Goal: Task Accomplishment & Management: Manage account settings

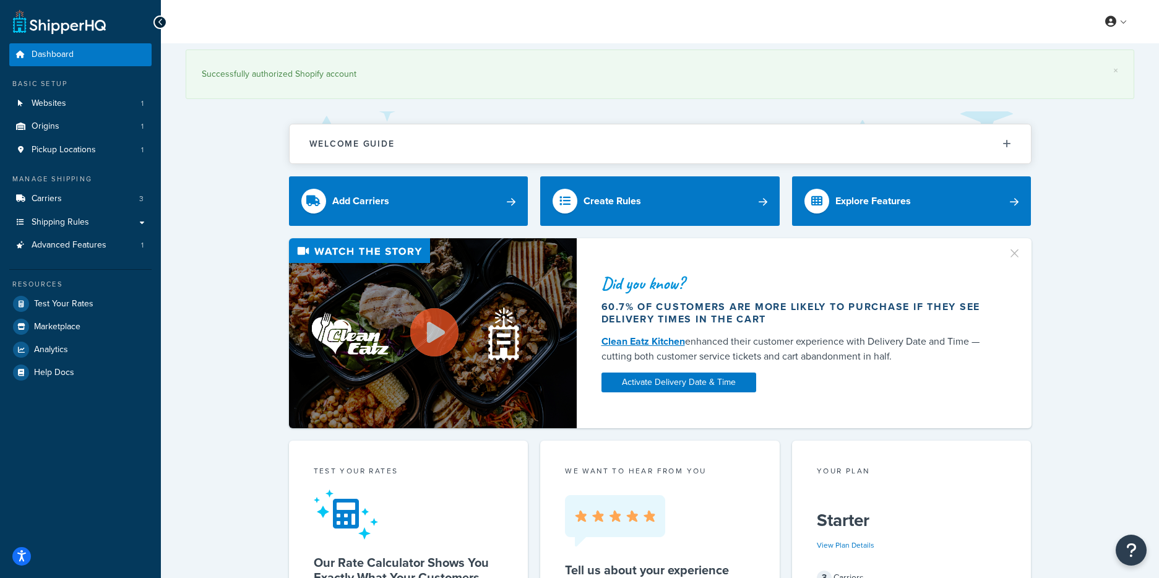
drag, startPoint x: 201, startPoint y: 264, endPoint x: 194, endPoint y: 257, distance: 10.1
click at [201, 263] on div "Did you know? 60.7% of customers are more likely to purchase if they see delive…" at bounding box center [660, 333] width 949 height 190
click at [53, 201] on span "Carriers" at bounding box center [47, 199] width 30 height 11
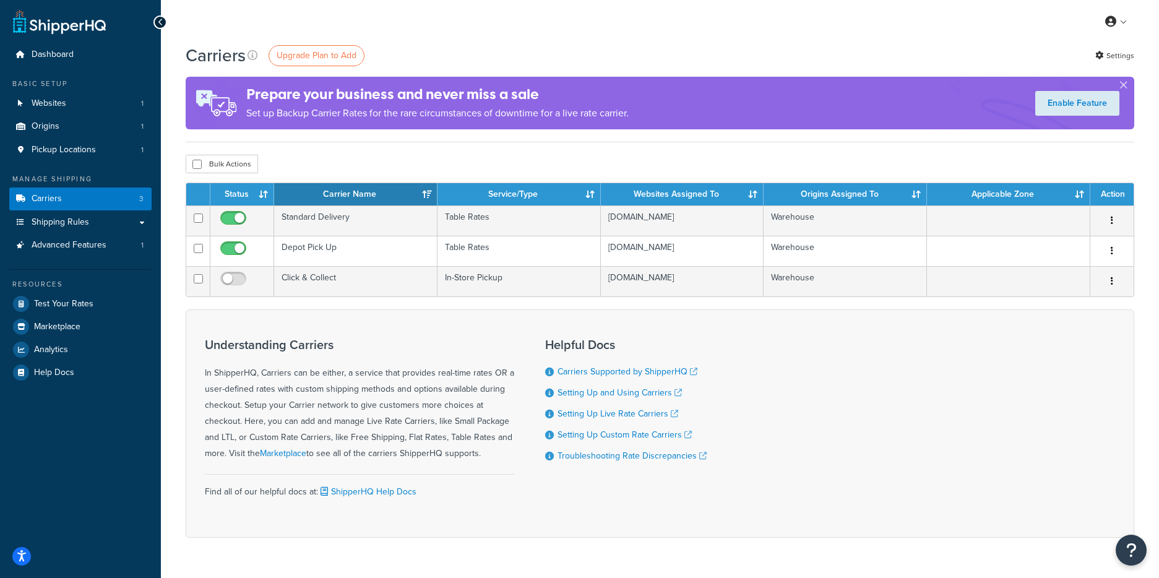
click at [344, 155] on div "Bulk Actions Duplicate Delete" at bounding box center [660, 164] width 949 height 19
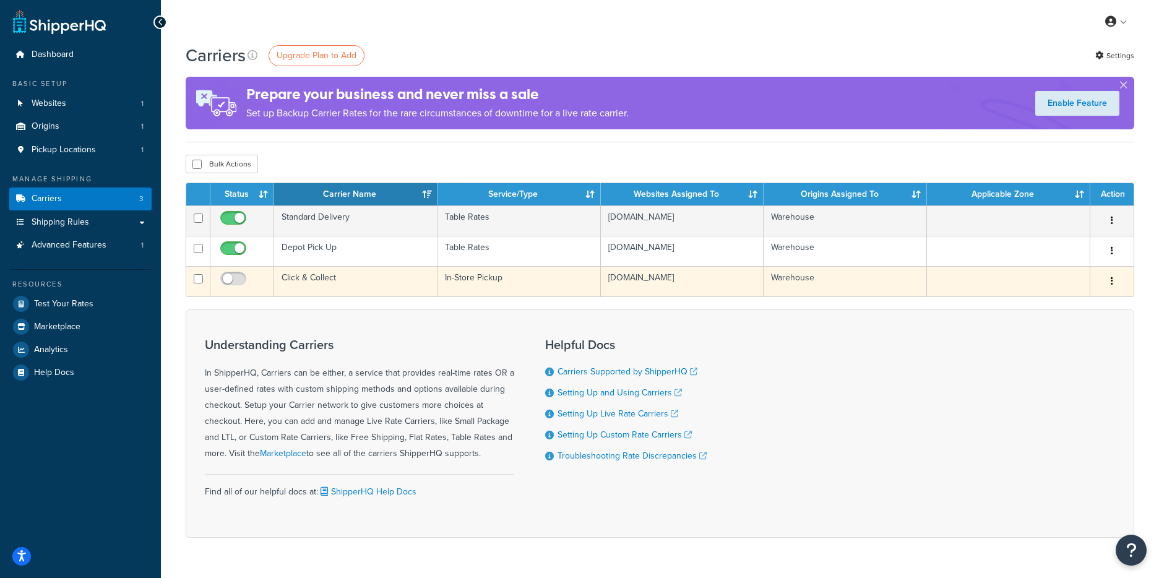
click at [317, 290] on td "Click & Collect" at bounding box center [355, 281] width 163 height 30
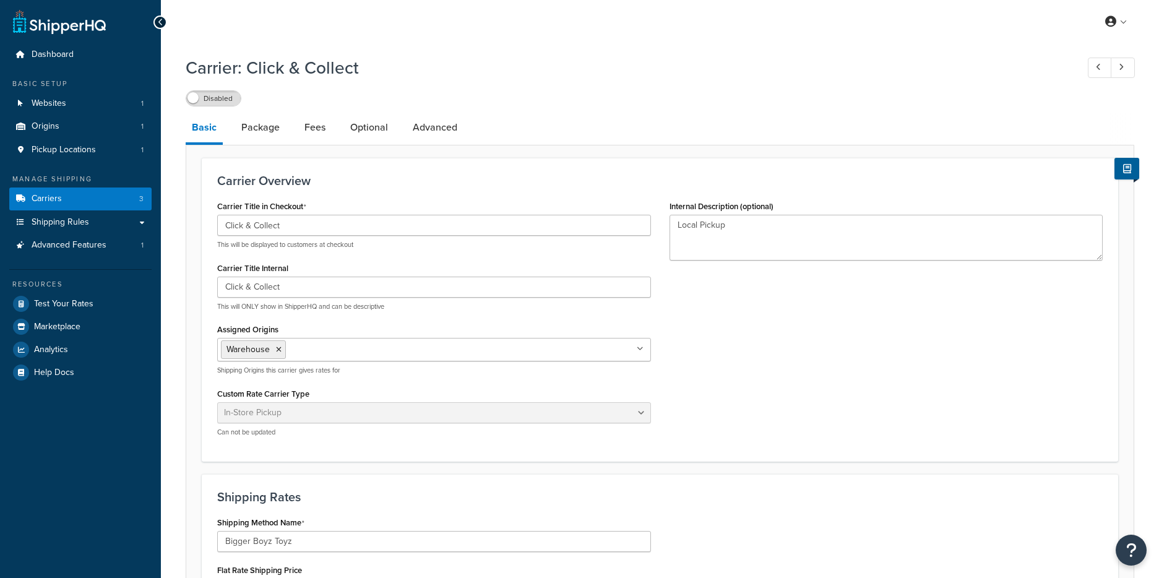
select select "pickup"
click at [238, 103] on label "Disabled" at bounding box center [213, 98] width 54 height 15
click at [196, 98] on label "Enabled" at bounding box center [213, 98] width 54 height 15
click at [59, 199] on span "Carriers" at bounding box center [47, 199] width 30 height 11
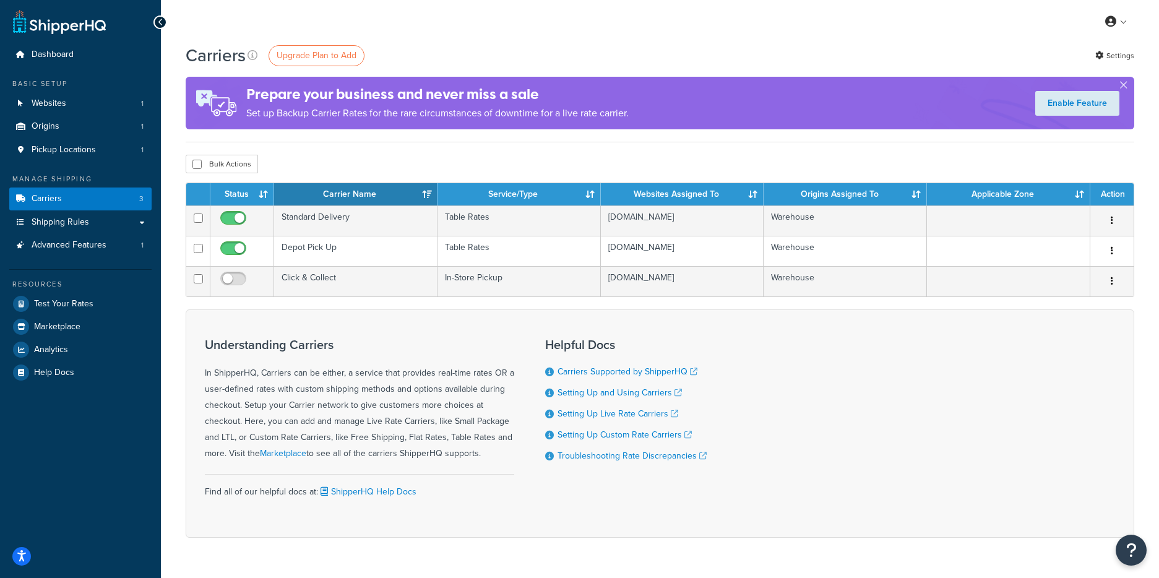
click at [332, 164] on div "Bulk Actions Duplicate Delete" at bounding box center [660, 164] width 949 height 19
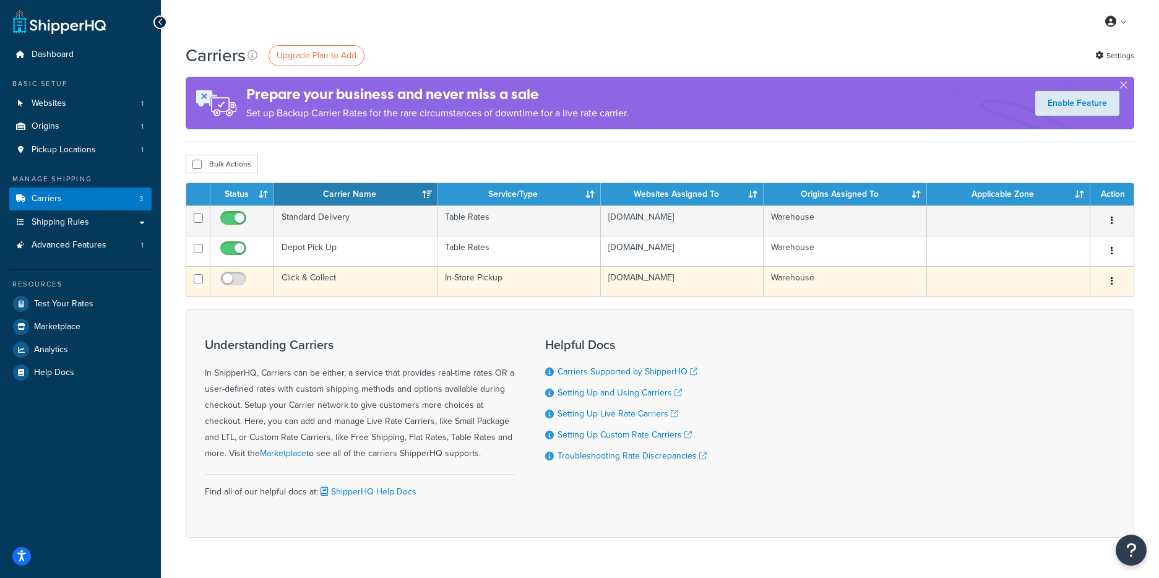
click at [472, 290] on td "In-Store Pickup" at bounding box center [519, 281] width 163 height 30
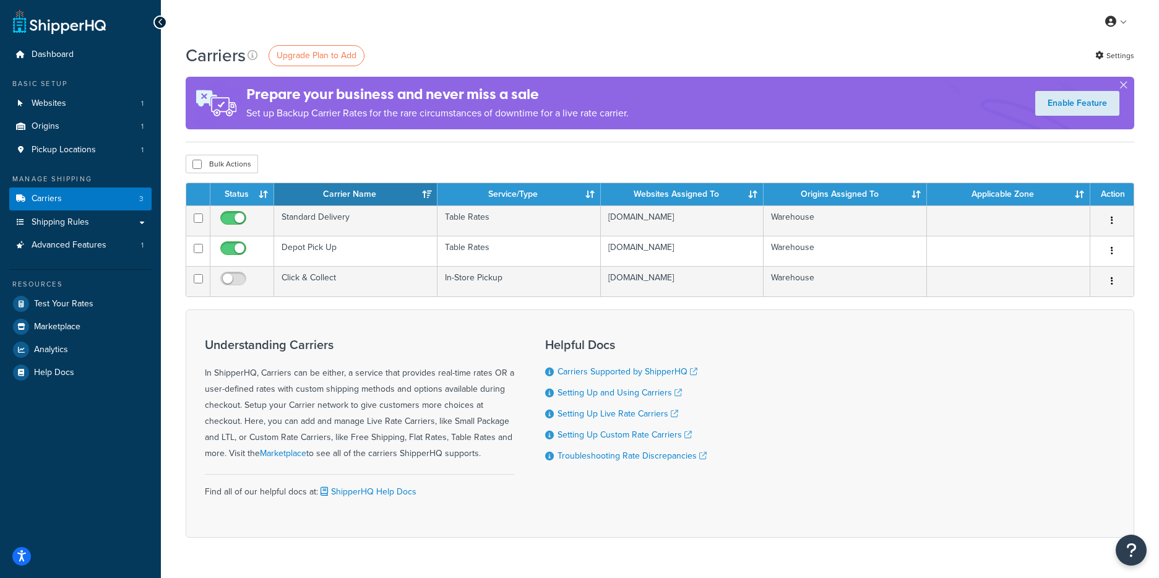
click at [479, 28] on div "My Profile Billing Global Settings Contact Us Logout" at bounding box center [660, 21] width 998 height 43
click at [313, 58] on span "Upgrade Plan to Add" at bounding box center [317, 55] width 80 height 13
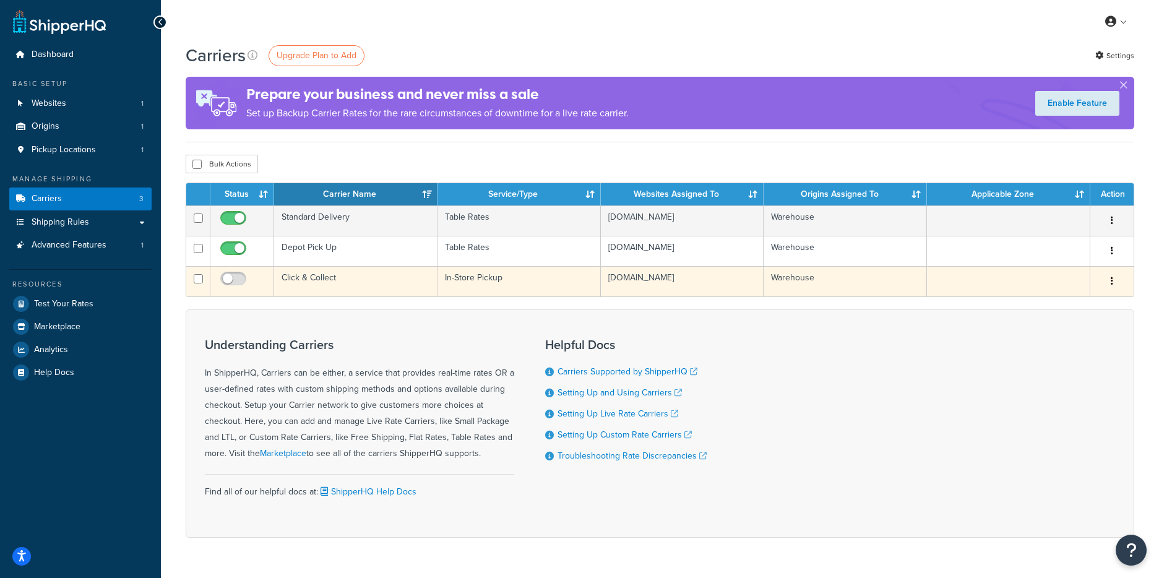
click at [1108, 287] on button "button" at bounding box center [1112, 282] width 17 height 20
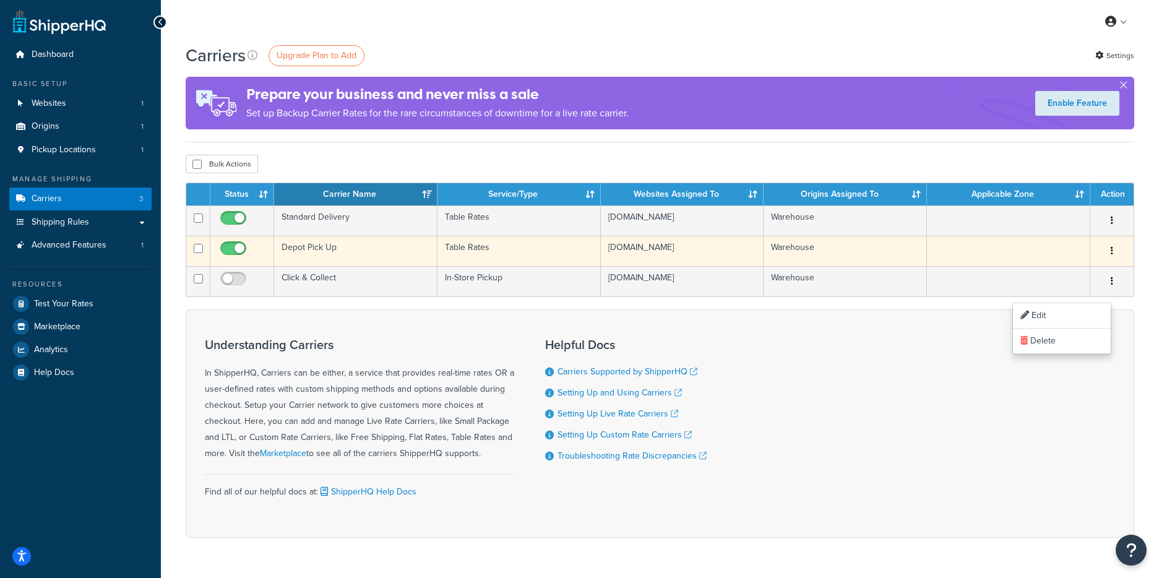
drag, startPoint x: 926, startPoint y: 334, endPoint x: 1093, endPoint y: 271, distance: 178.6
click at [935, 331] on div "Understanding Carriers In ShipperHQ, Carriers can be either, a service that pro…" at bounding box center [660, 423] width 949 height 228
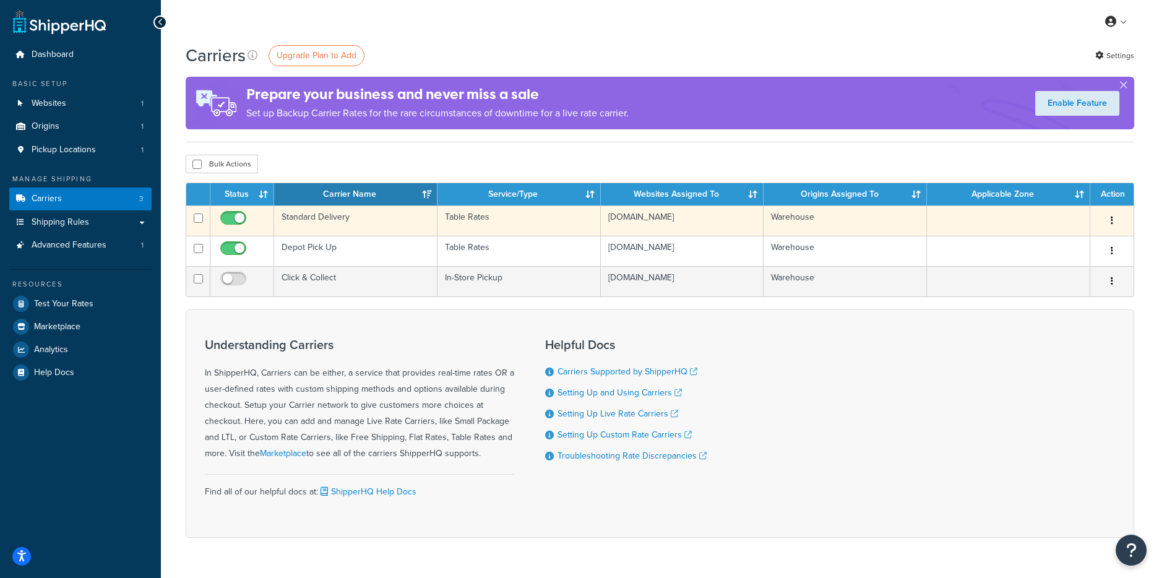
click at [1111, 222] on icon "button" at bounding box center [1112, 220] width 2 height 9
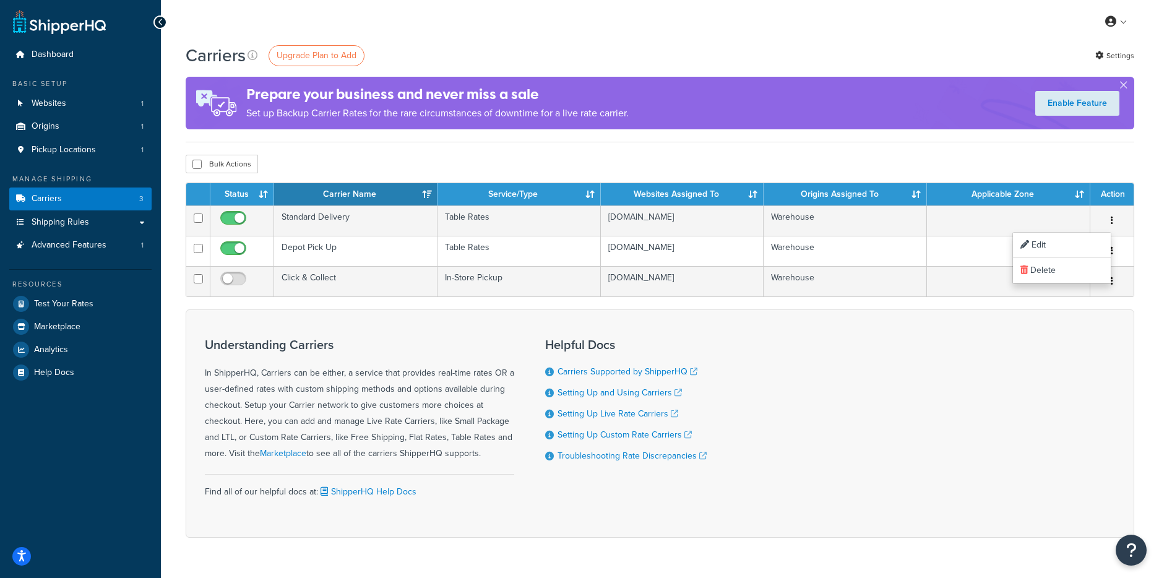
drag, startPoint x: 946, startPoint y: 318, endPoint x: 940, endPoint y: 318, distance: 6.2
click at [947, 318] on form "Status Carrier Name Service/Type Websites Assigned To Origins Assigned To Appli…" at bounding box center [660, 360] width 949 height 355
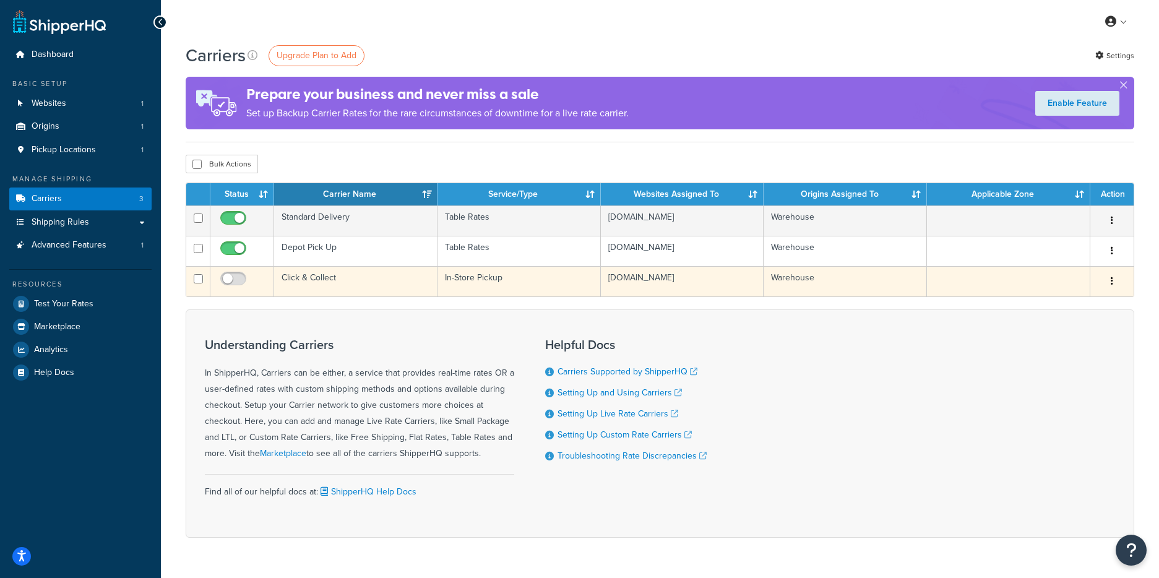
drag, startPoint x: 1109, startPoint y: 288, endPoint x: 1107, endPoint y: 295, distance: 7.1
click at [1109, 288] on button "button" at bounding box center [1112, 282] width 17 height 20
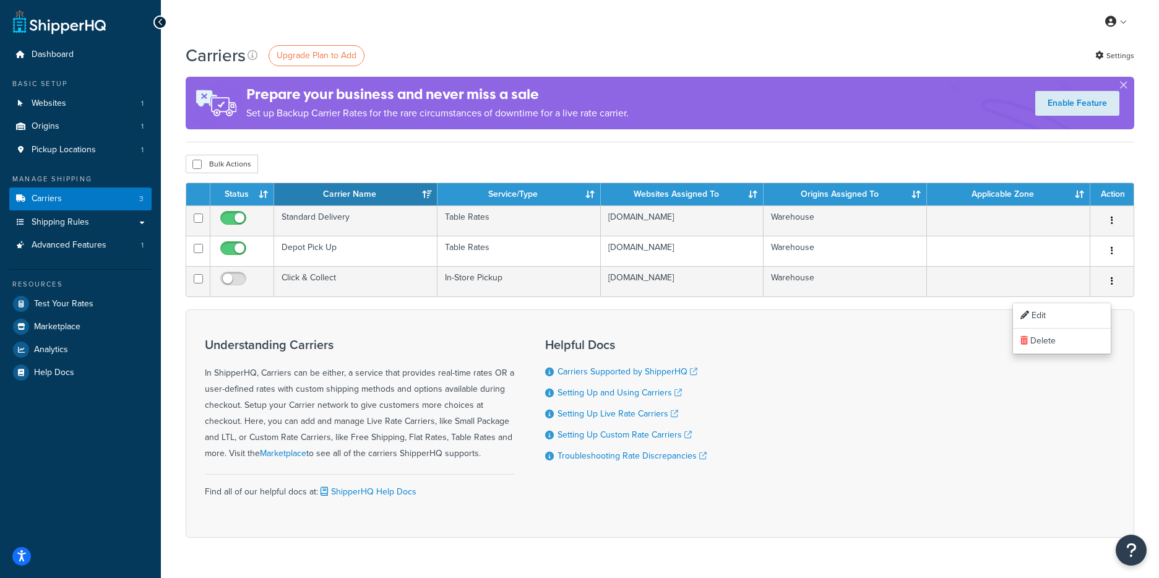
click at [889, 323] on form "Status Carrier Name Service/Type Websites Assigned To Origins Assigned To Appli…" at bounding box center [660, 360] width 949 height 355
click at [1064, 105] on link "Enable Feature" at bounding box center [1077, 103] width 84 height 25
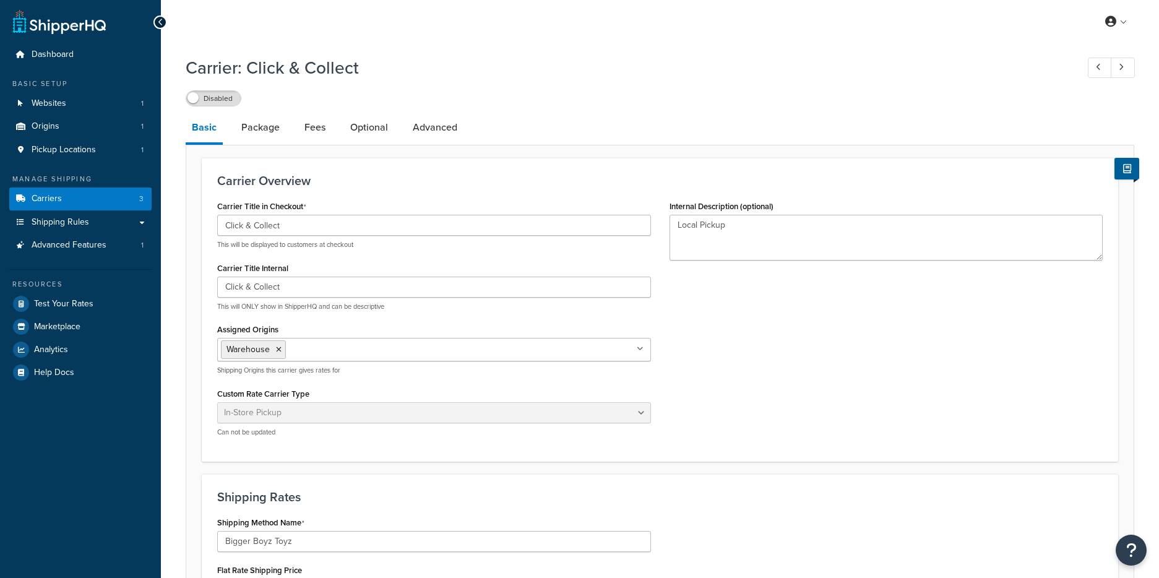
select select "pickup"
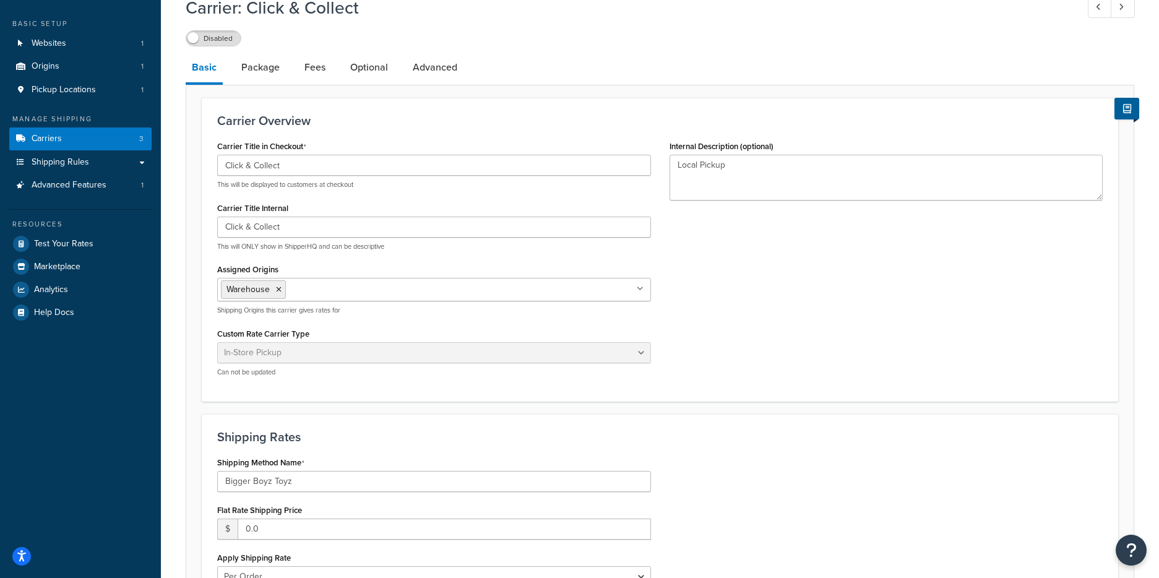
scroll to position [64, 0]
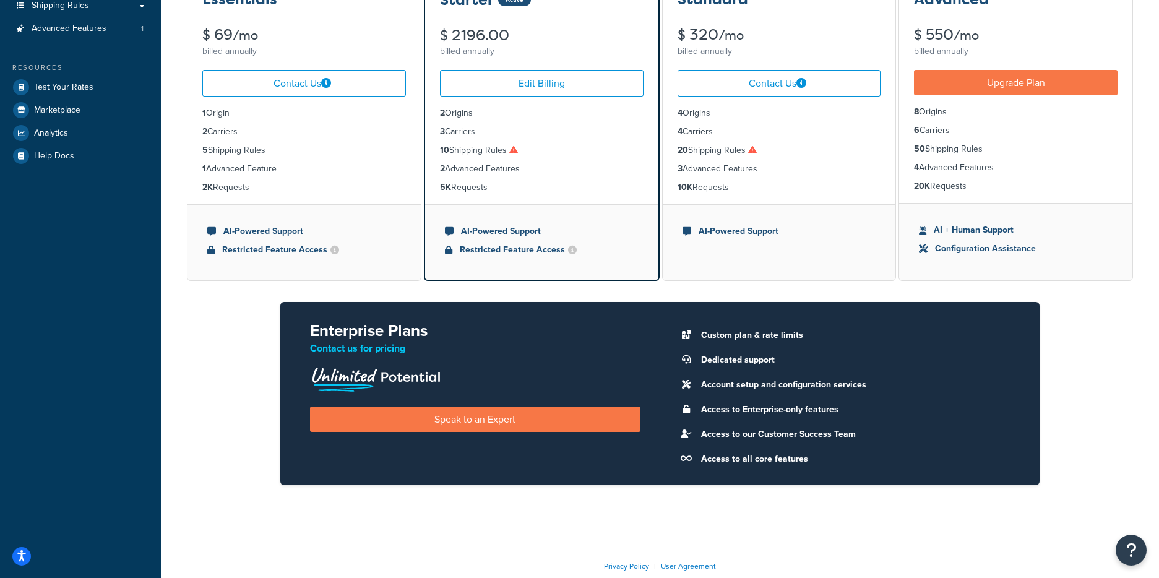
scroll to position [220, 0]
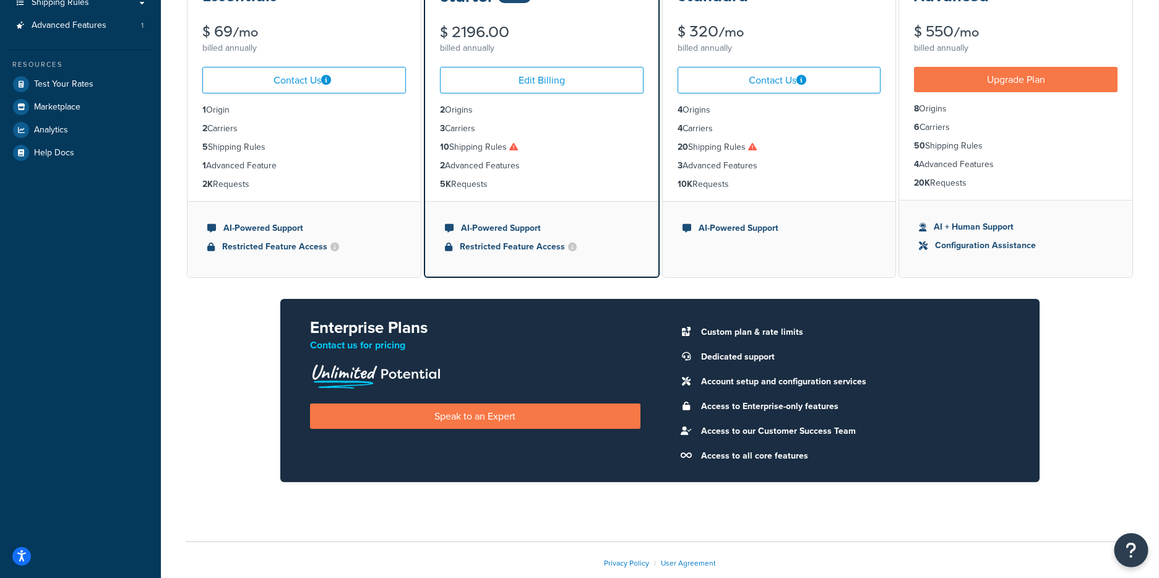
click at [1131, 549] on icon "Open Resource Center" at bounding box center [1132, 550] width 12 height 17
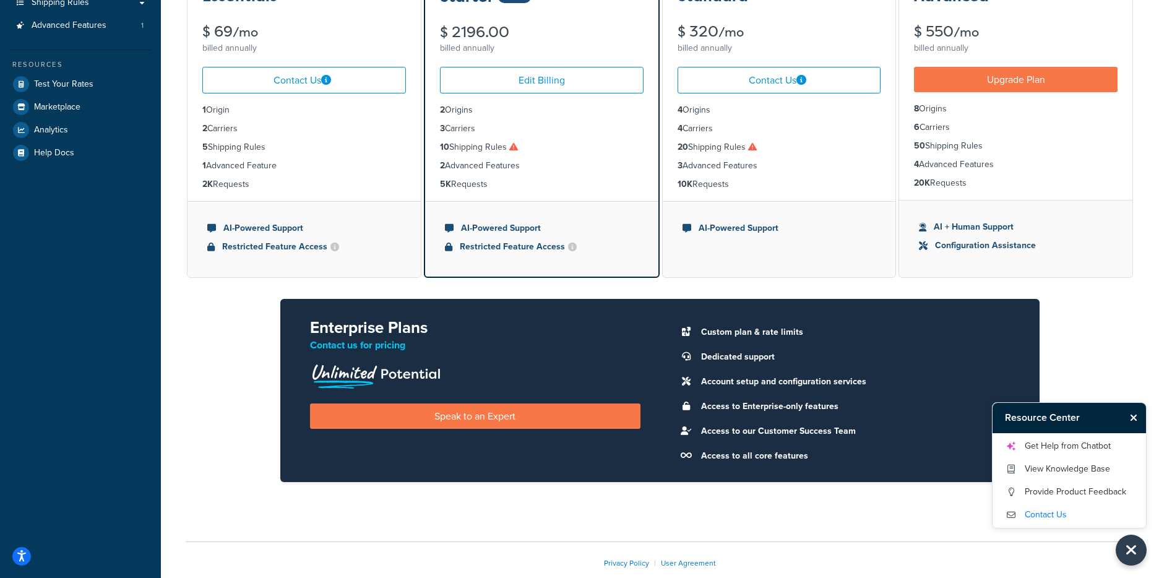
drag, startPoint x: 1042, startPoint y: 503, endPoint x: 1041, endPoint y: 511, distance: 8.8
click at [1041, 509] on ul "Get Help from Chatbot View Knowledge Base Provide Product Feedback Contact Us" at bounding box center [1069, 480] width 129 height 89
click at [1042, 516] on link "Contact Us" at bounding box center [1069, 515] width 129 height 20
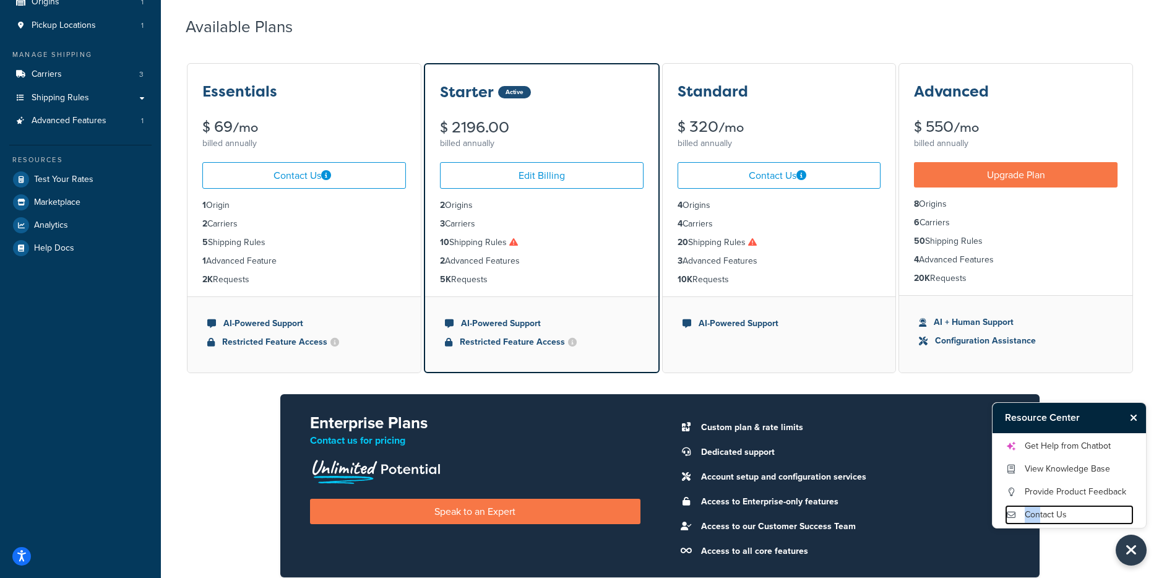
scroll to position [117, 0]
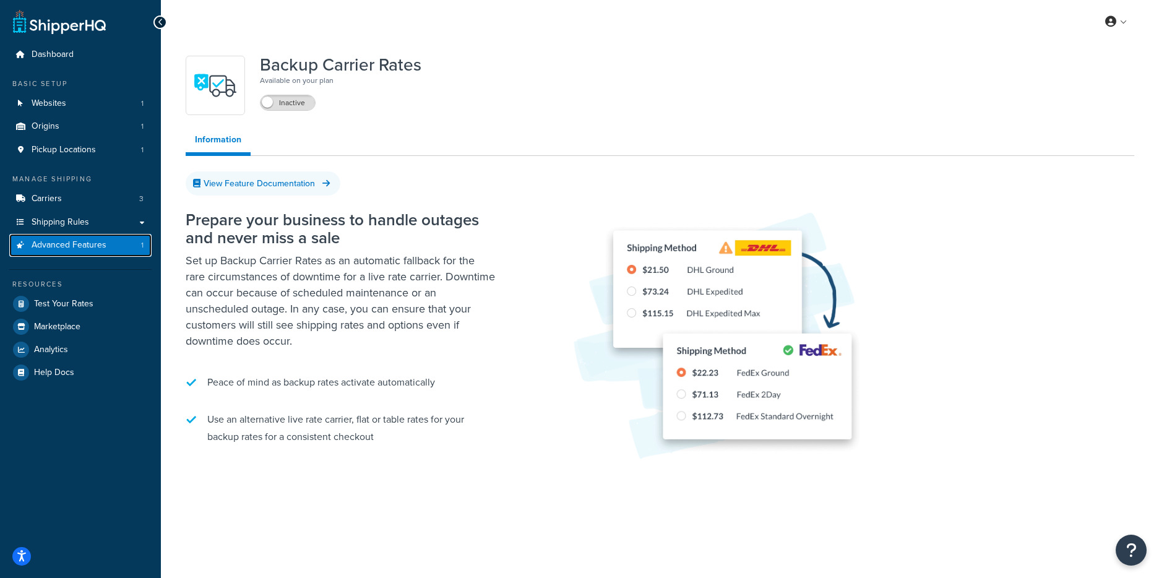
click at [66, 246] on span "Advanced Features" at bounding box center [69, 245] width 75 height 11
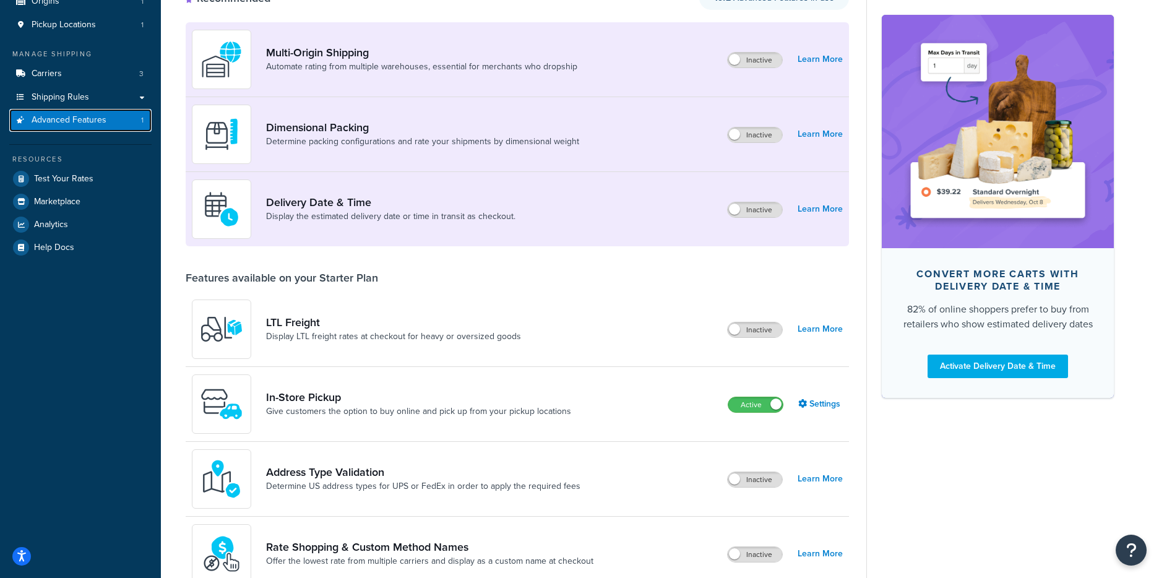
scroll to position [130, 0]
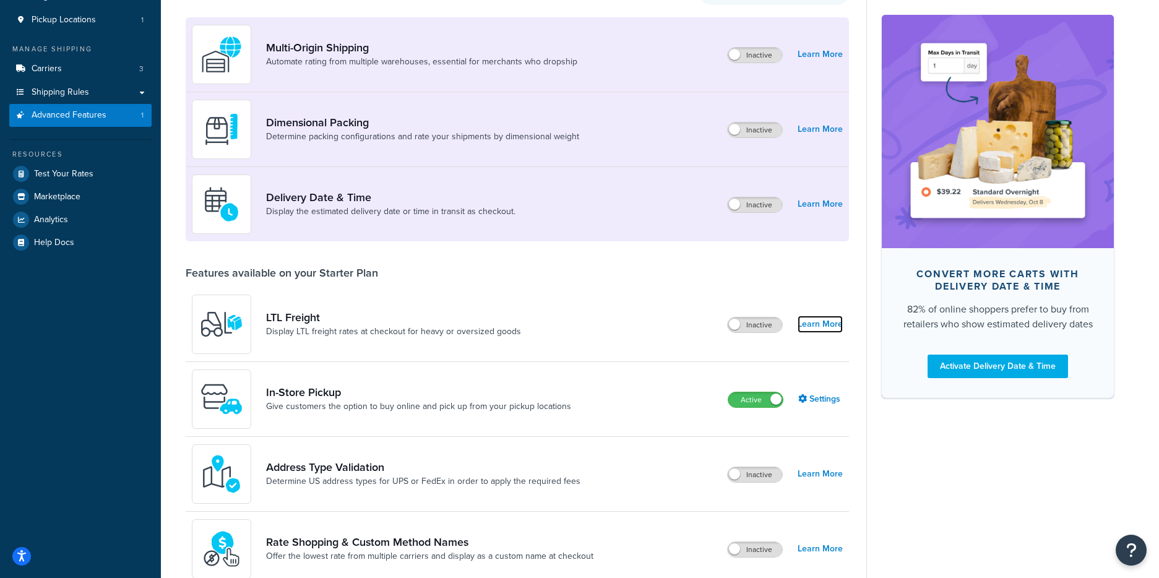
click at [829, 324] on link "Learn More" at bounding box center [820, 324] width 45 height 17
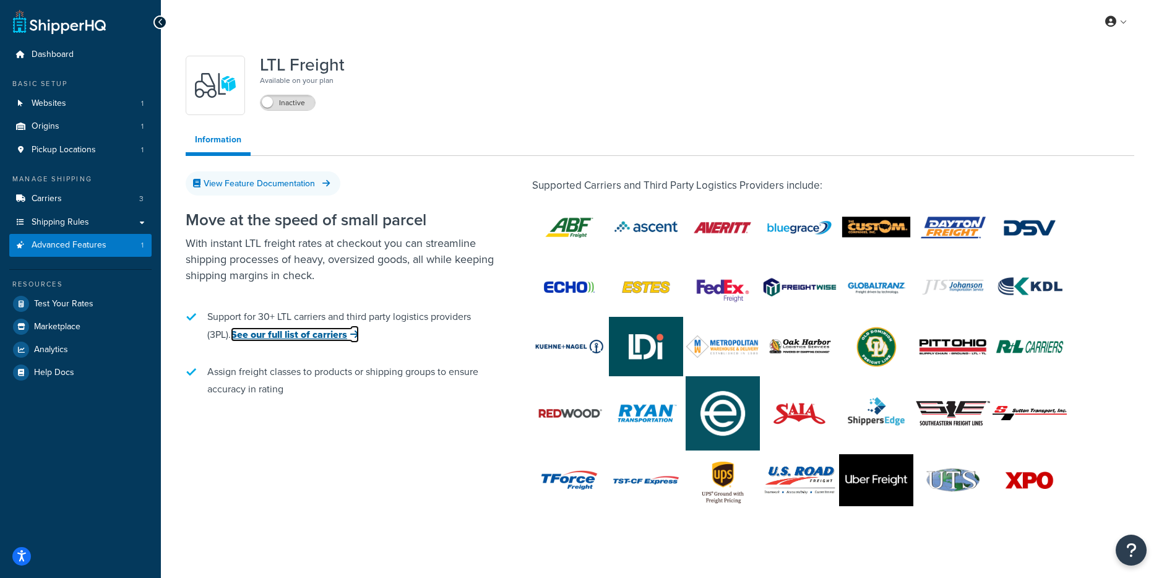
click at [283, 337] on link "See our full list of carriers" at bounding box center [295, 334] width 128 height 14
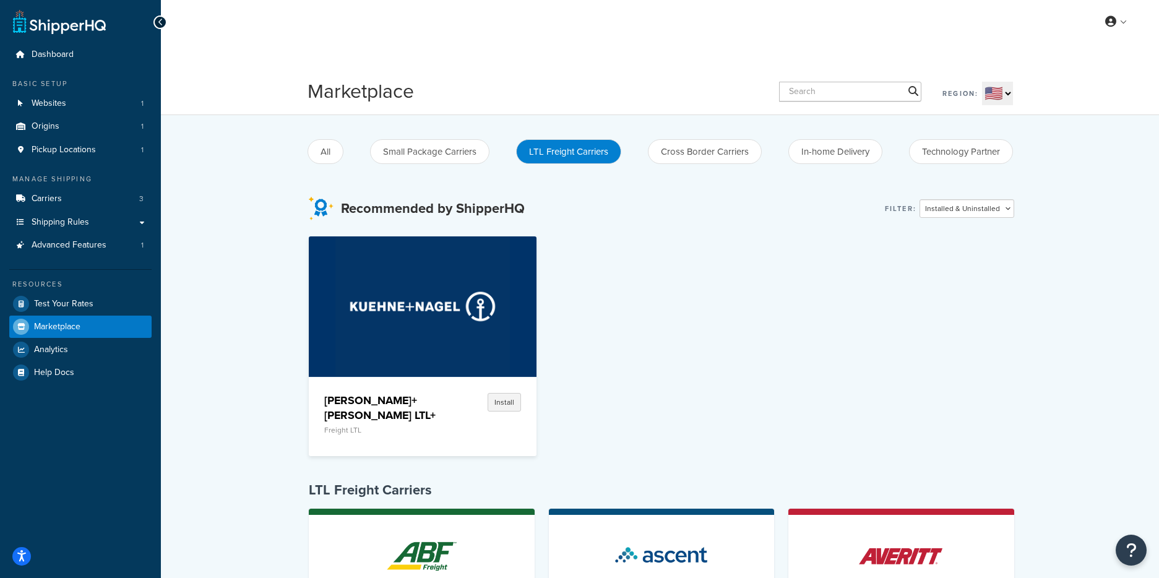
click at [759, 258] on div "Kuehne+Nagel LTL+ Freight LTL Install" at bounding box center [662, 350] width 706 height 229
click at [799, 219] on div "Recommended by ShipperHQ Filter: Installed & Uninstalled Installed Uninstalled" at bounding box center [662, 208] width 706 height 25
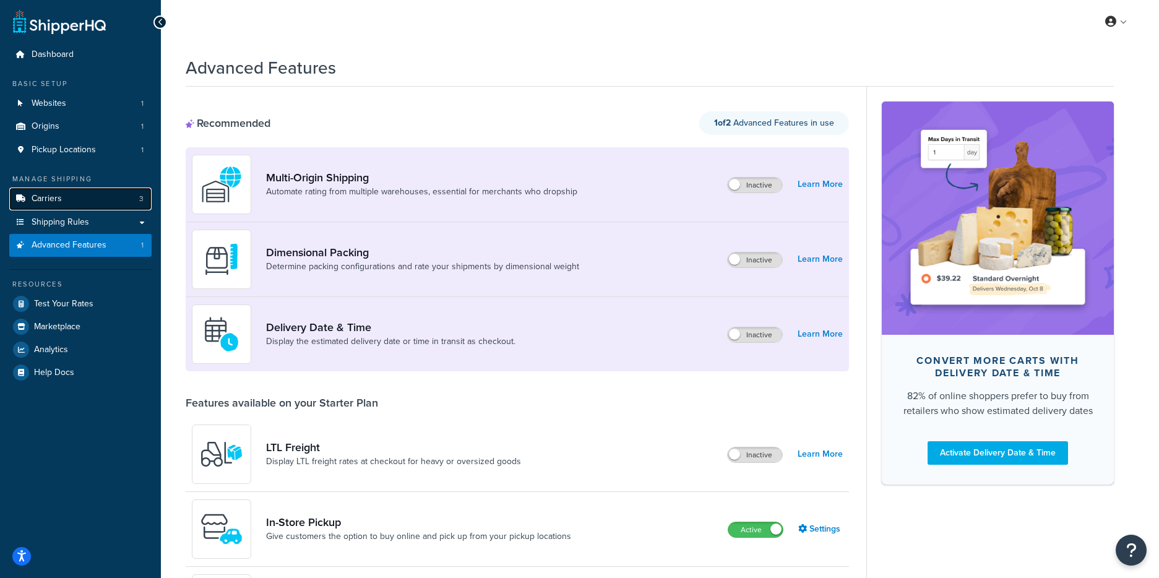
drag, startPoint x: 74, startPoint y: 202, endPoint x: 65, endPoint y: 201, distance: 9.3
click at [74, 202] on link "Carriers 3" at bounding box center [80, 199] width 142 height 23
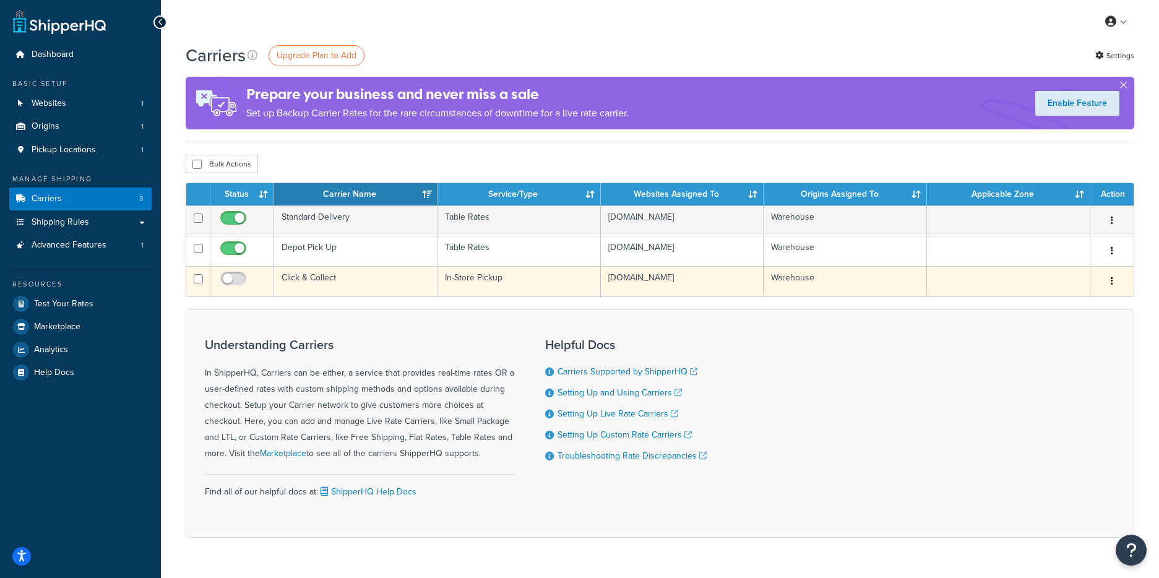
click at [1111, 285] on icon "button" at bounding box center [1112, 281] width 2 height 9
click at [1070, 347] on link "Delete" at bounding box center [1062, 341] width 98 height 25
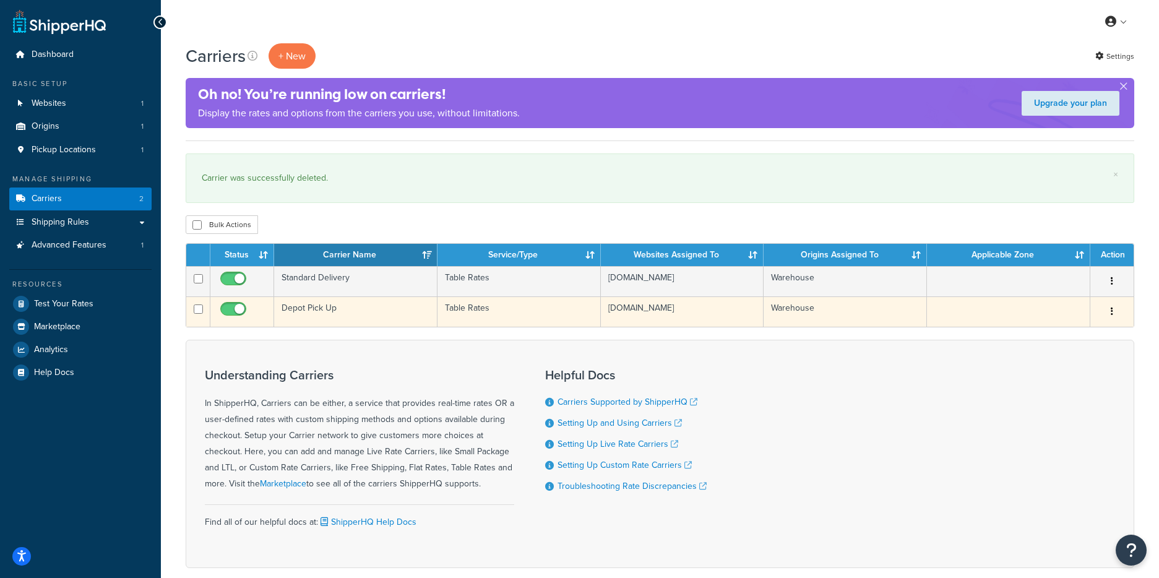
drag, startPoint x: 950, startPoint y: 381, endPoint x: 1063, endPoint y: 327, distance: 125.1
click at [957, 376] on div "Understanding Carriers In ShipperHQ, Carriers can be either, a service that pro…" at bounding box center [660, 454] width 949 height 228
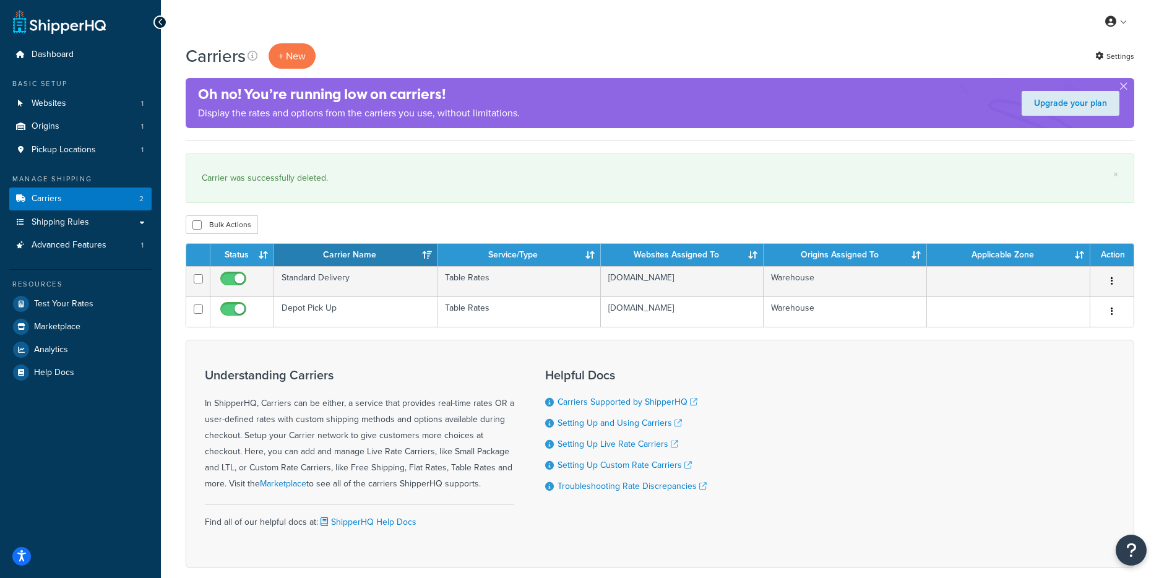
click at [322, 220] on div "Bulk Actions Duplicate Delete" at bounding box center [660, 224] width 949 height 19
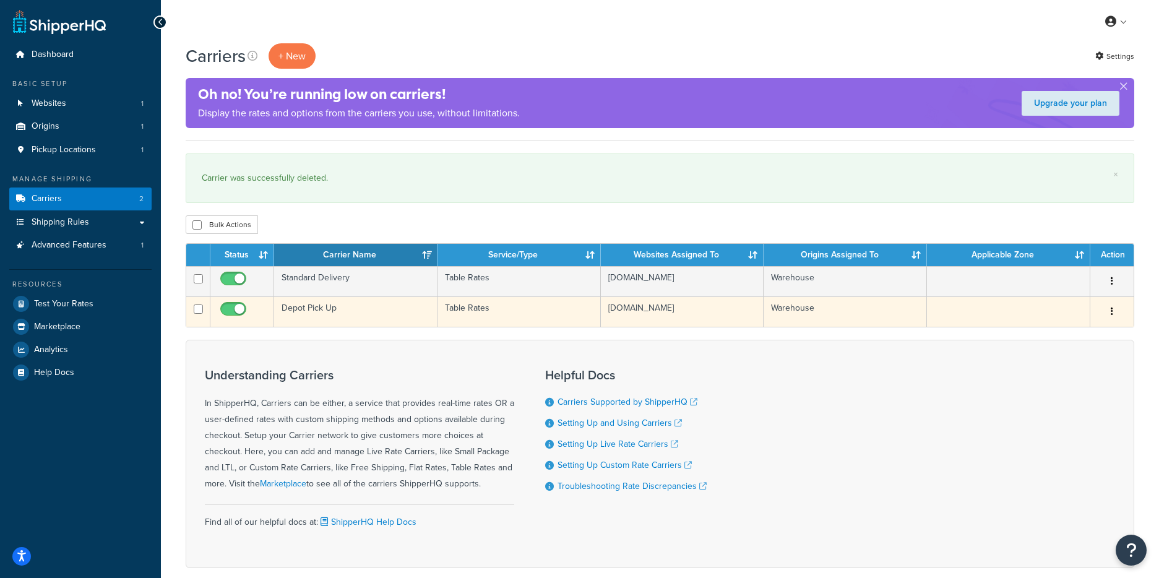
click at [1111, 313] on icon "button" at bounding box center [1112, 311] width 2 height 9
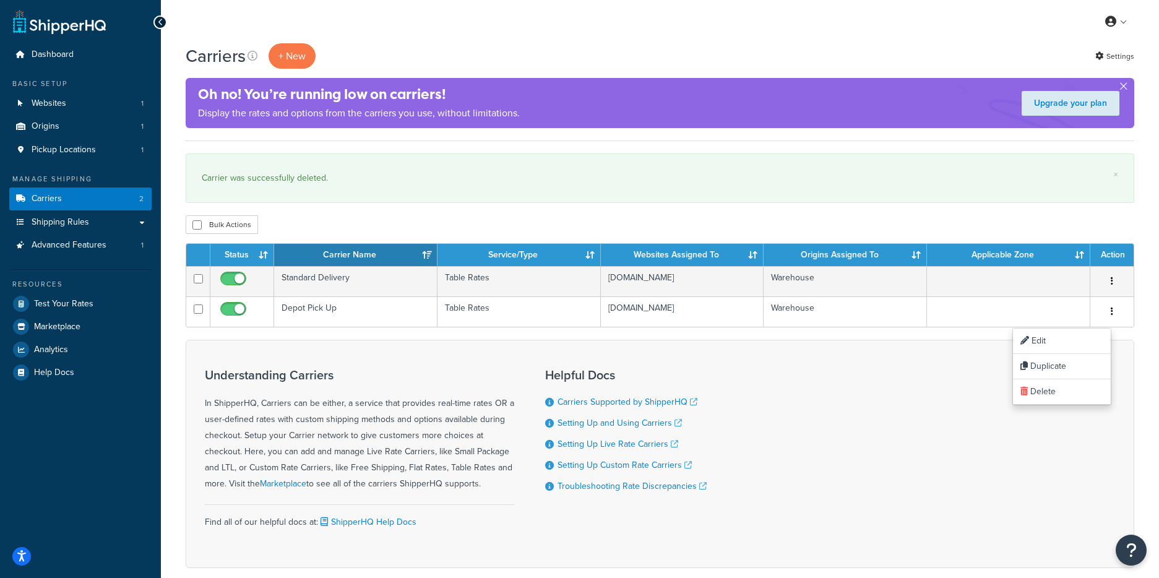
drag, startPoint x: 873, startPoint y: 368, endPoint x: 577, endPoint y: 357, distance: 296.0
click at [864, 369] on div "Understanding Carriers In ShipperHQ, Carriers can be either, a service that pro…" at bounding box center [660, 454] width 949 height 228
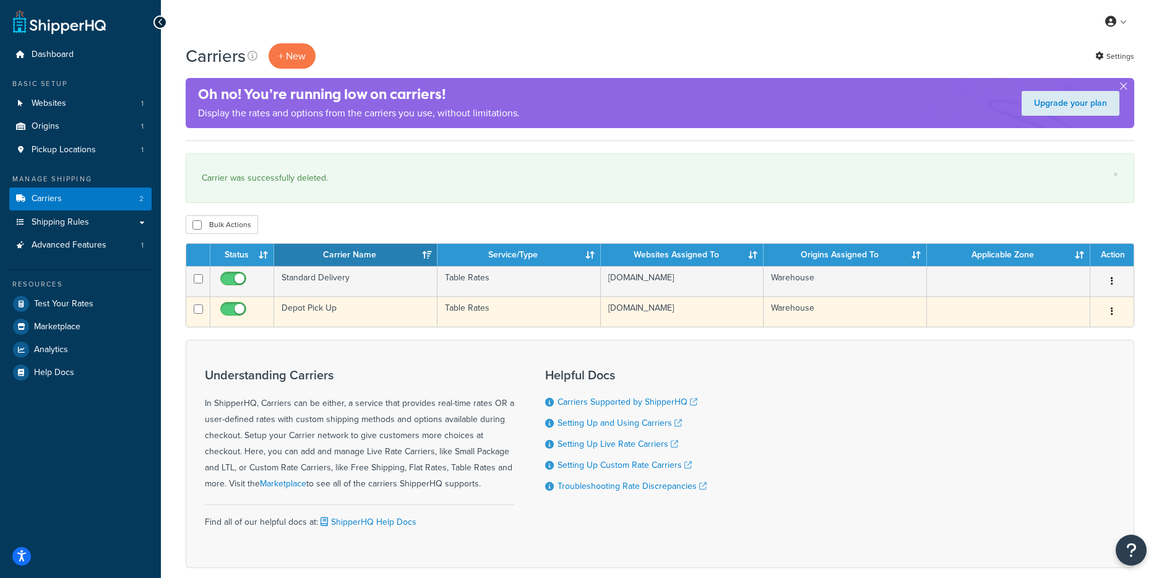
click at [313, 316] on td "Depot Pick Up" at bounding box center [355, 311] width 163 height 30
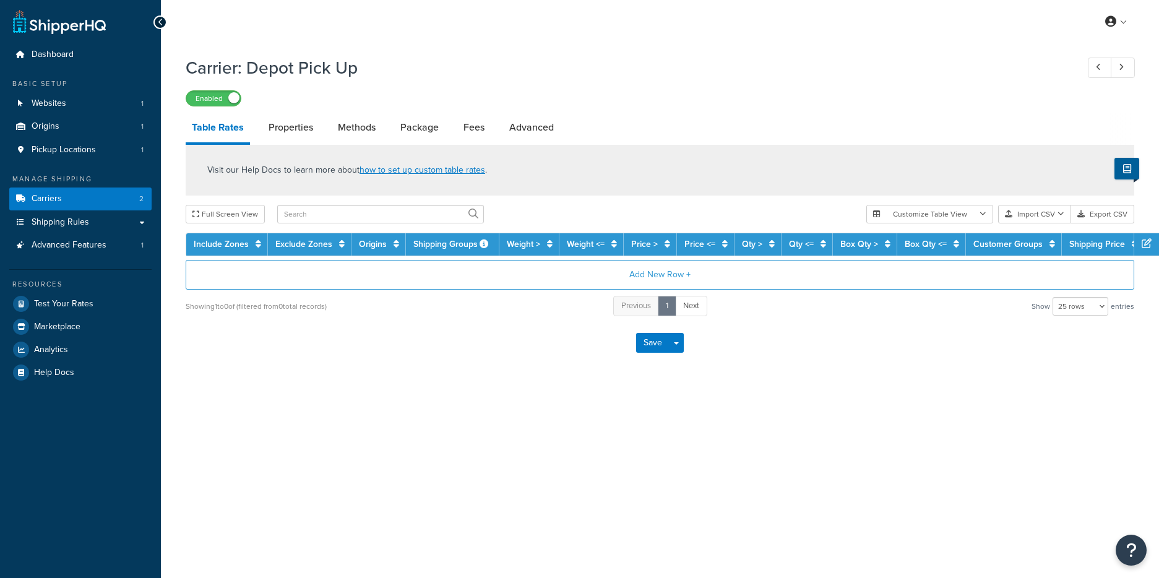
select select "25"
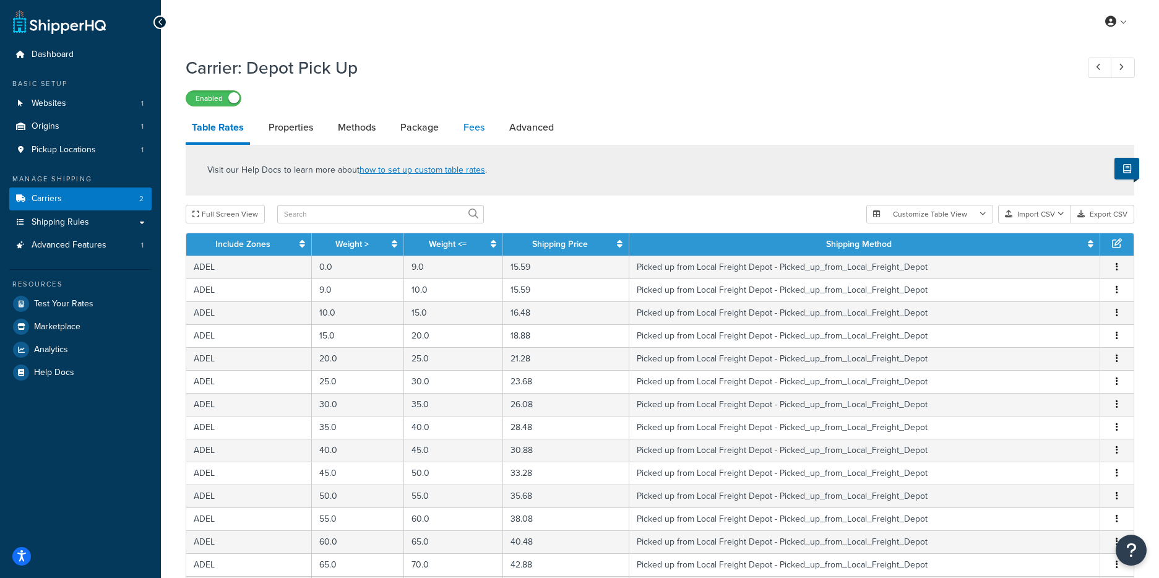
click at [470, 128] on link "Fees" at bounding box center [473, 128] width 33 height 30
select select "AFTER"
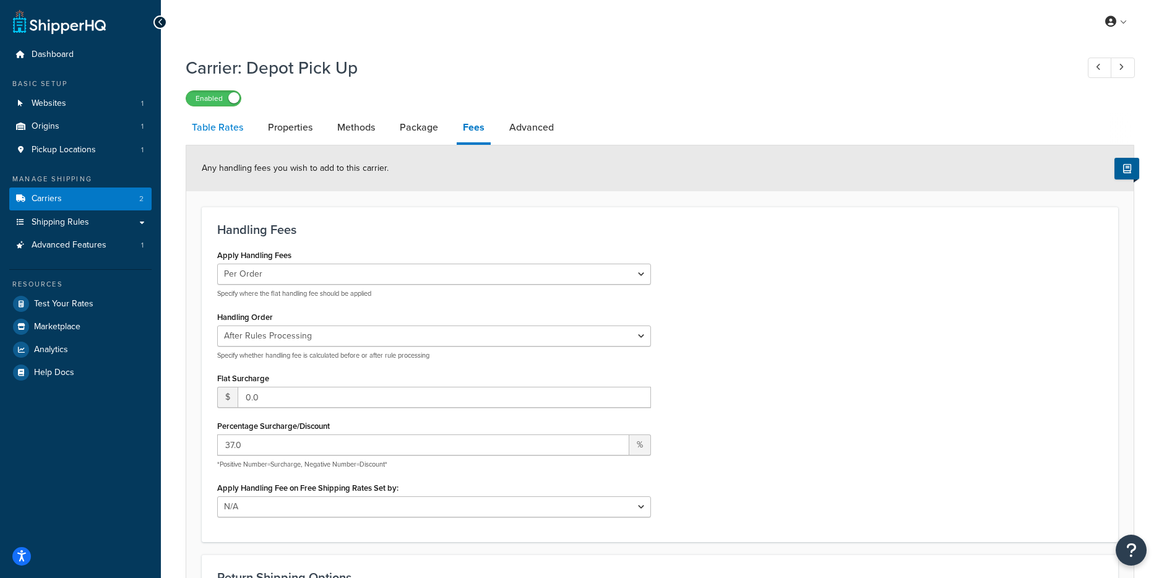
click at [217, 128] on link "Table Rates" at bounding box center [218, 128] width 64 height 30
select select "25"
